Goal: Transaction & Acquisition: Purchase product/service

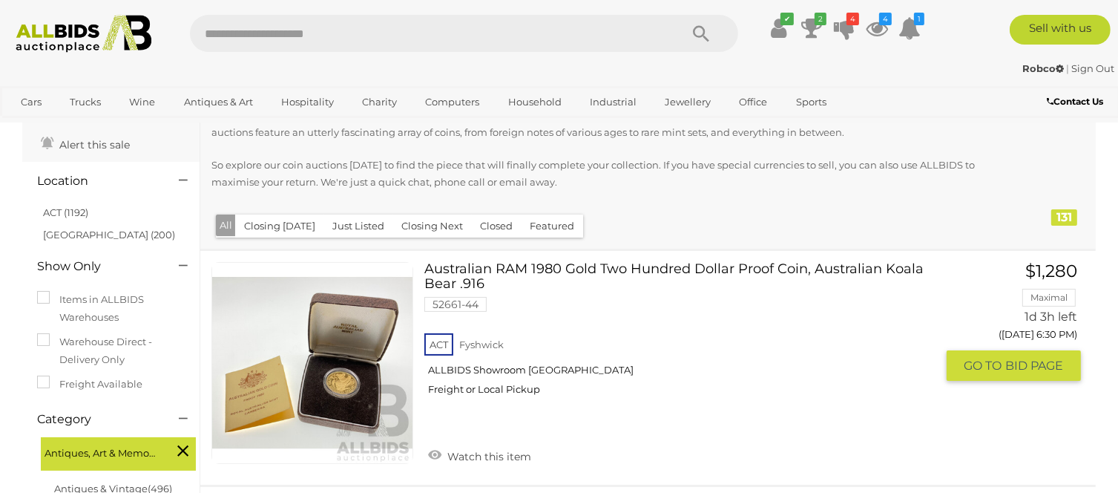
scroll to position [74, 0]
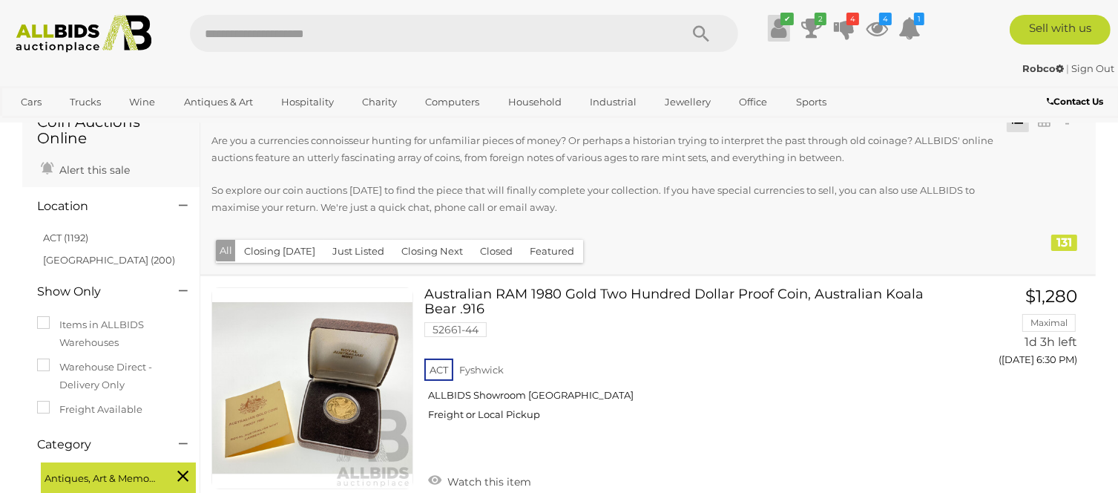
click at [781, 29] on icon at bounding box center [779, 28] width 16 height 27
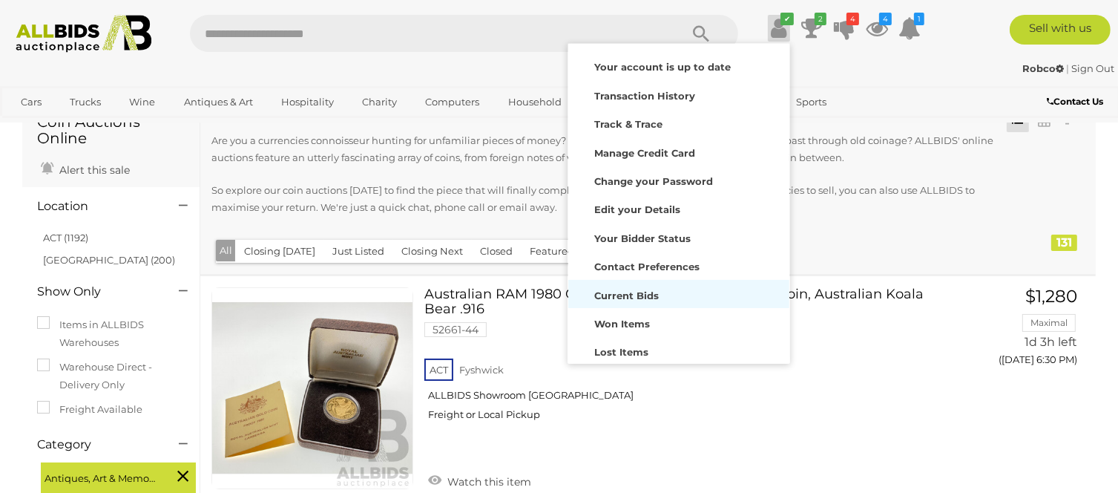
click at [644, 295] on strong "Current Bids" at bounding box center [626, 295] width 65 height 12
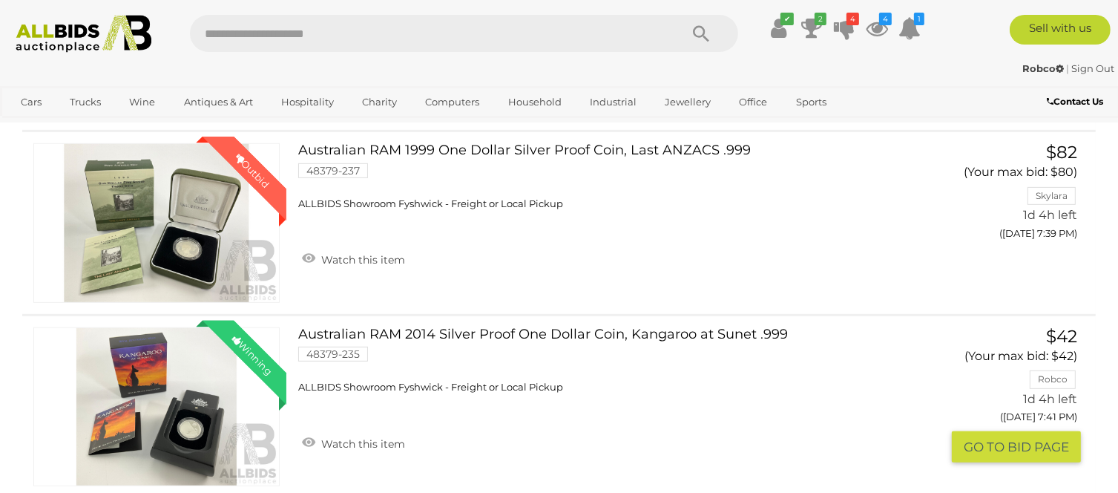
scroll to position [668, 0]
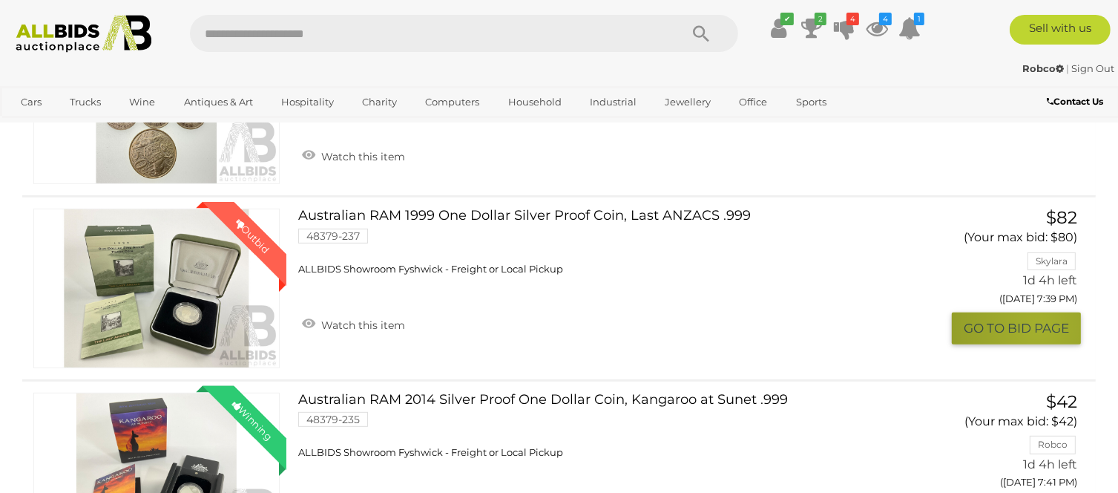
click at [1037, 326] on button "GO TO BID PAGE" at bounding box center [1016, 328] width 129 height 32
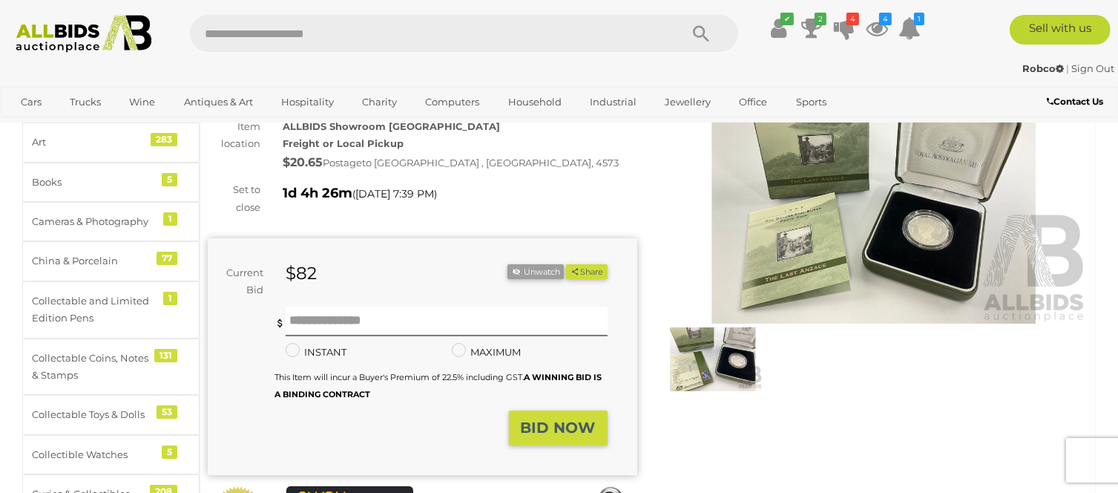
scroll to position [148, 0]
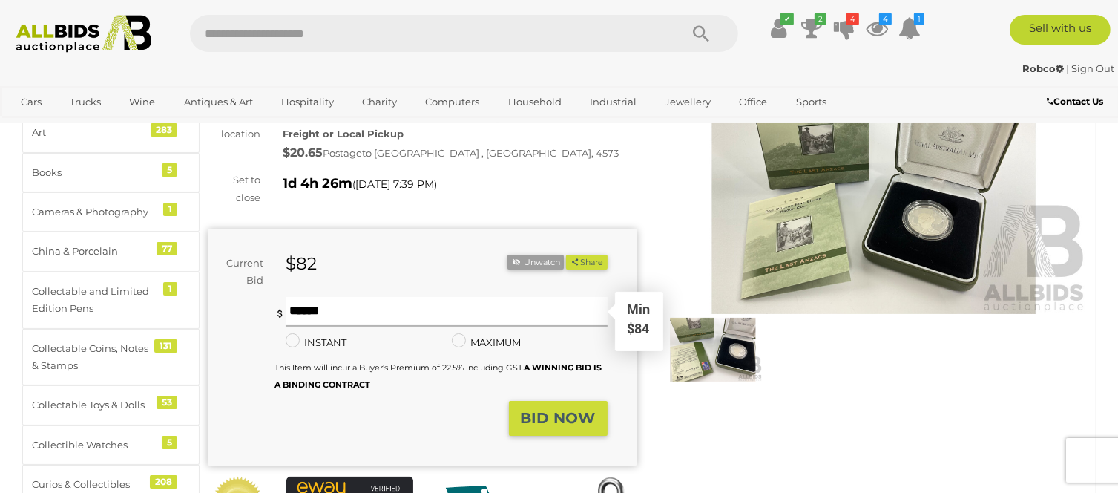
click at [295, 306] on input "text" at bounding box center [447, 312] width 322 height 30
click at [318, 308] on input "text" at bounding box center [447, 312] width 322 height 30
type input "**"
click at [566, 255] on button "Share" at bounding box center [586, 263] width 41 height 16
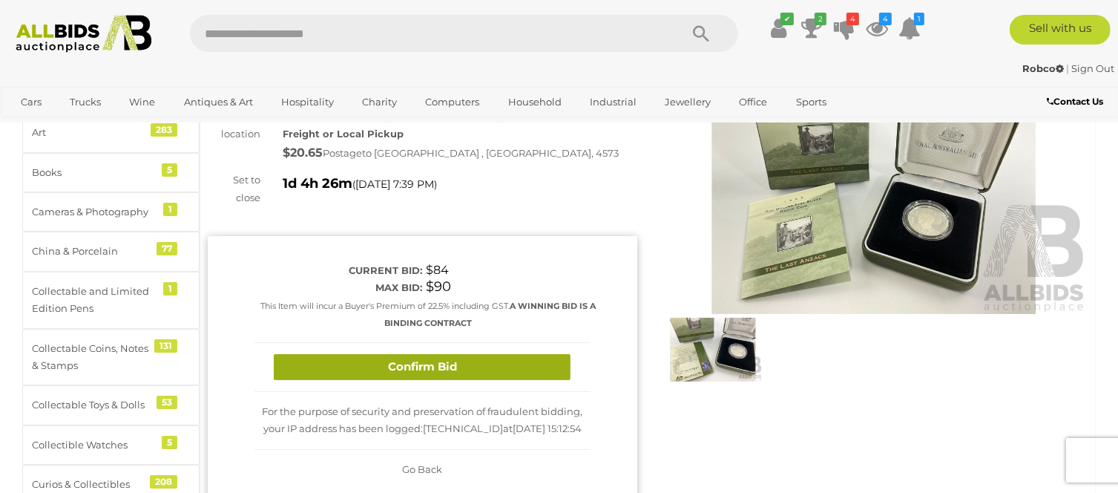
click at [346, 366] on button "Confirm Bid" at bounding box center [422, 367] width 297 height 26
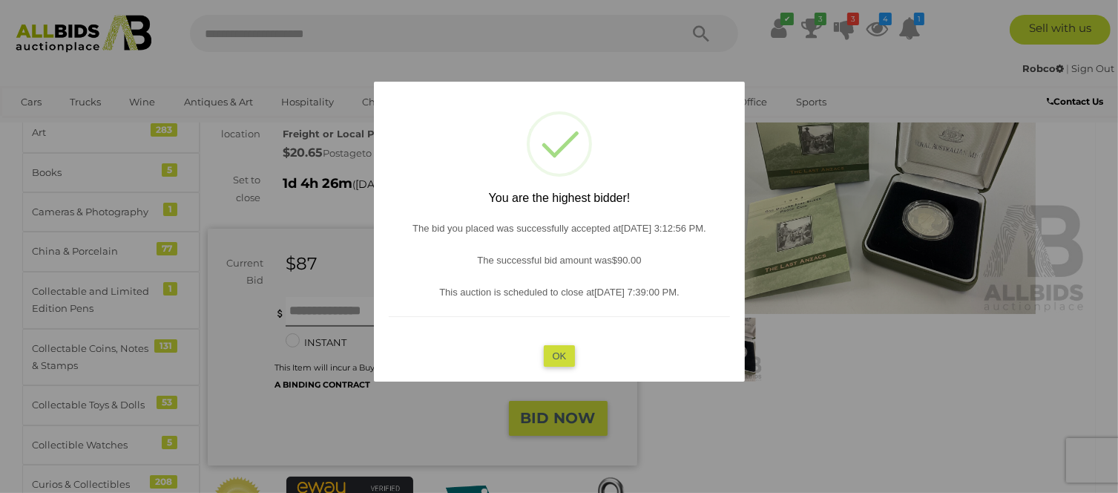
click at [551, 358] on button "OK" at bounding box center [559, 356] width 32 height 22
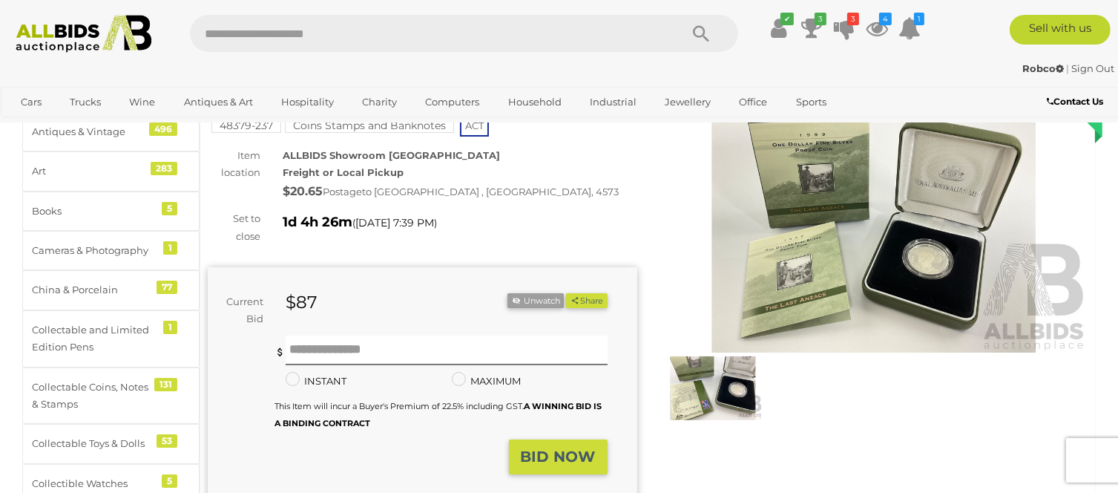
scroll to position [74, 0]
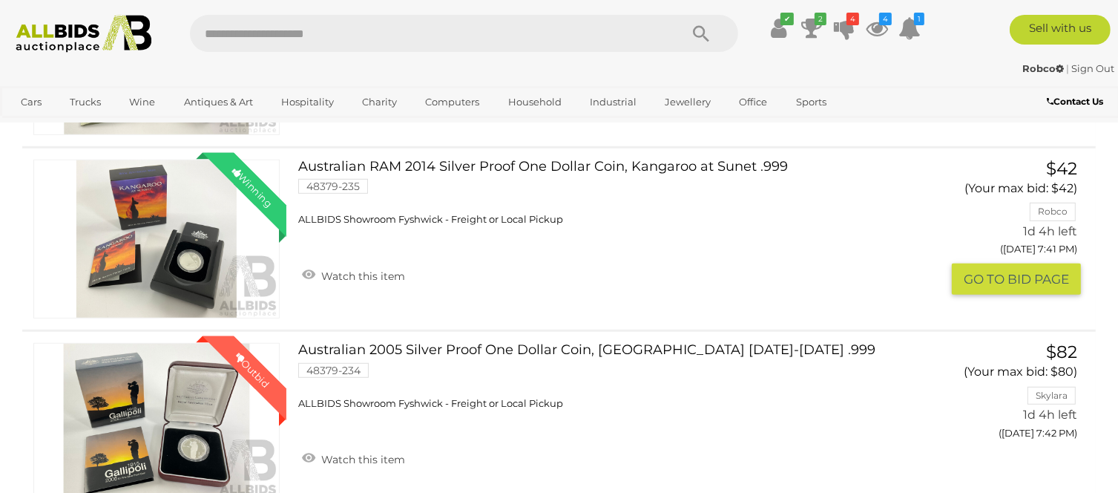
scroll to position [965, 0]
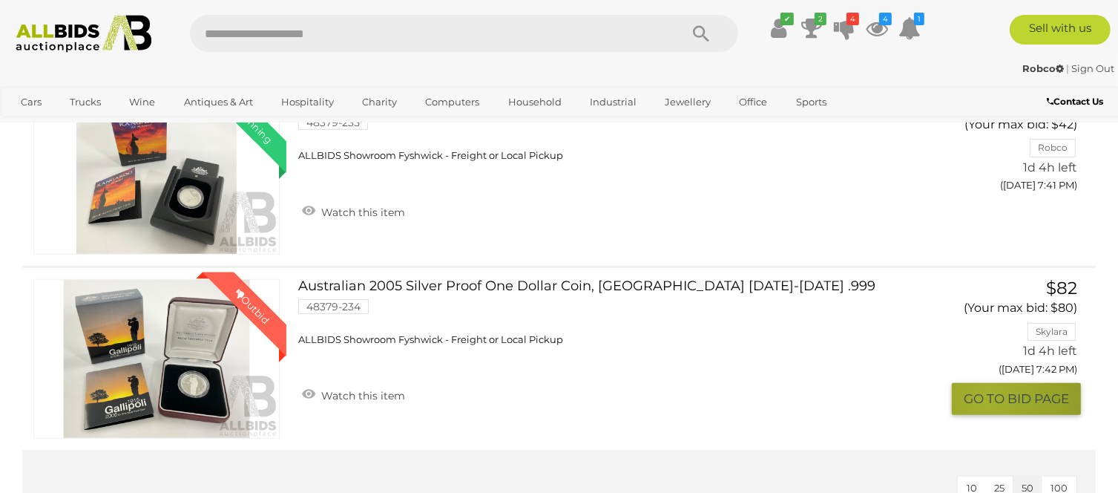
click at [985, 395] on button "GO TO BID PAGE" at bounding box center [1016, 399] width 129 height 32
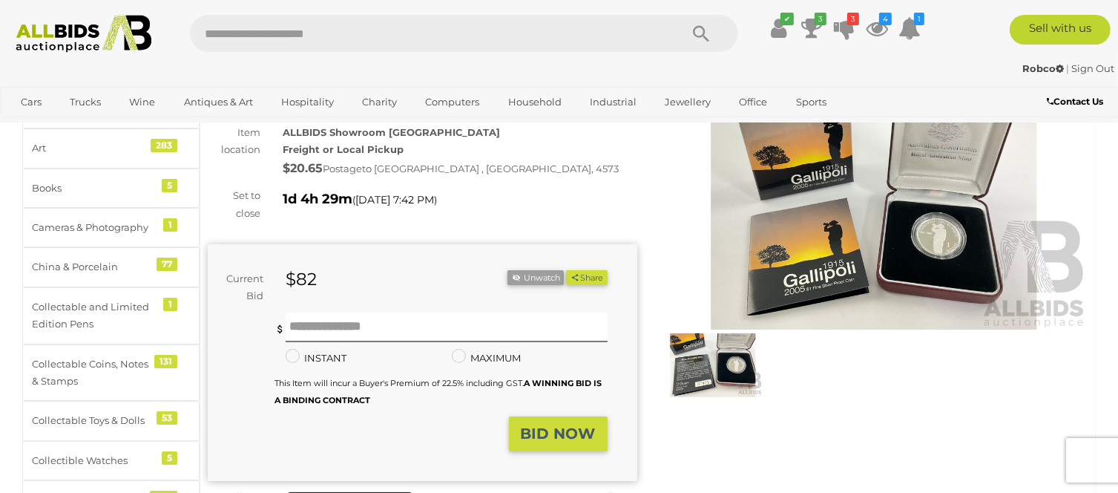
scroll to position [148, 0]
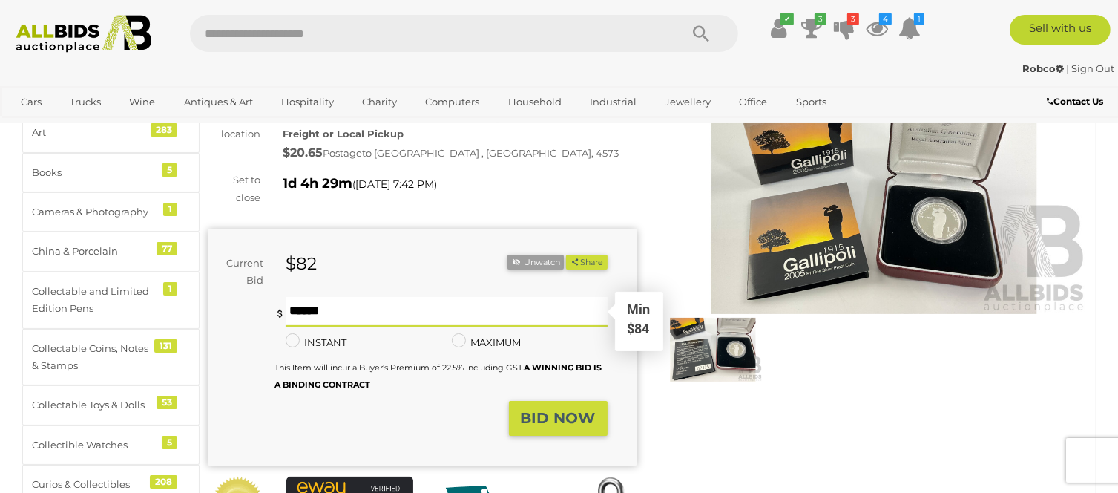
click at [306, 309] on input "text" at bounding box center [447, 312] width 322 height 30
type input "**"
click at [566, 255] on button "Share" at bounding box center [586, 263] width 41 height 16
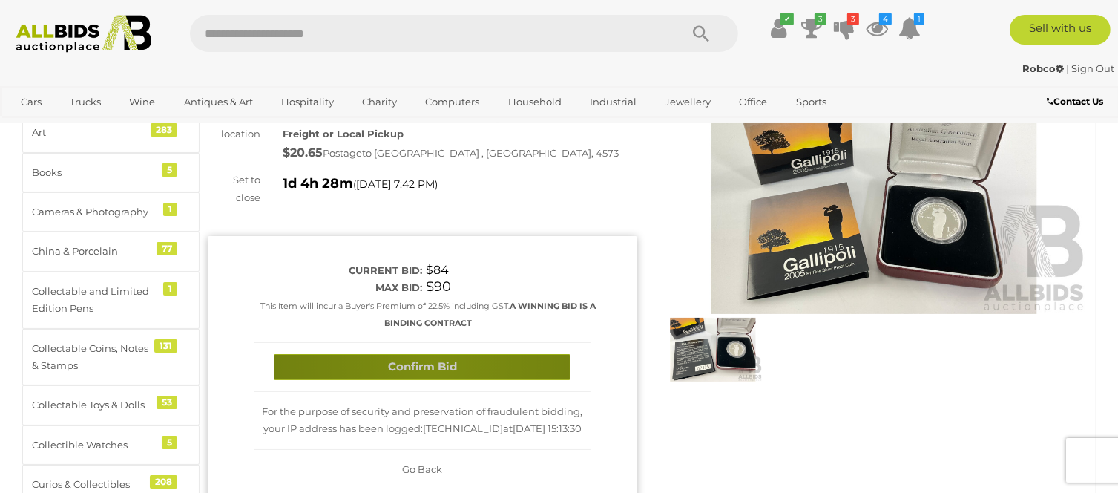
click at [433, 364] on button "Confirm Bid" at bounding box center [422, 367] width 297 height 26
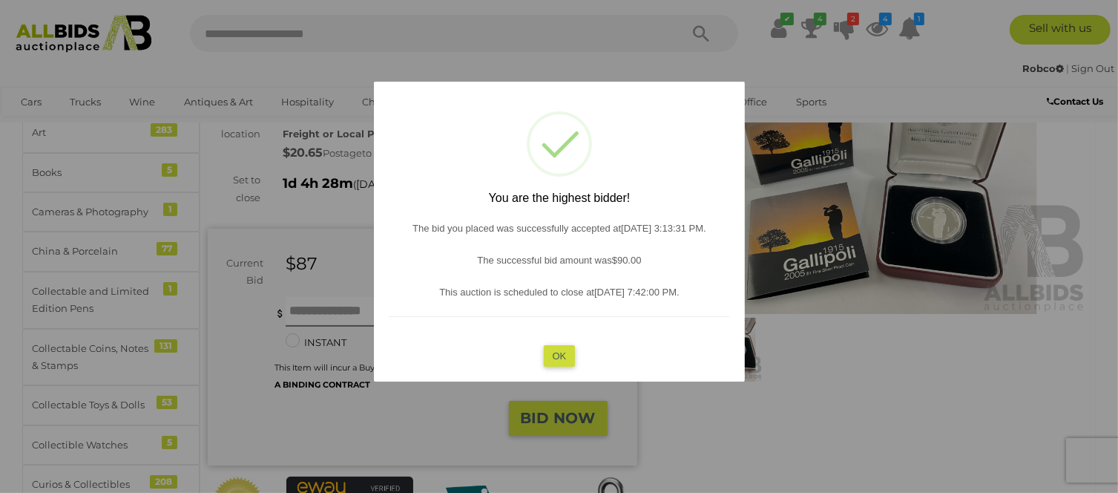
click at [565, 361] on button "OK" at bounding box center [559, 356] width 32 height 22
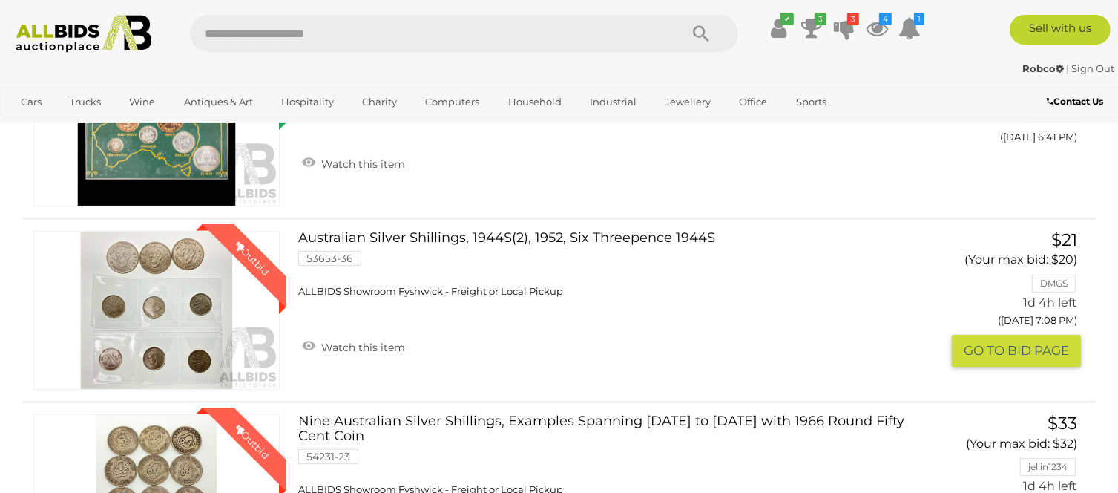
scroll to position [148, 0]
